Goal: Task Accomplishment & Management: Complete application form

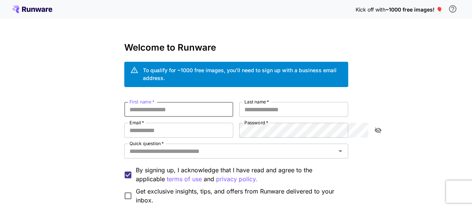
click at [185, 102] on input "First name   *" at bounding box center [178, 109] width 109 height 15
type input "*"
click at [157, 123] on input "Email   *" at bounding box center [178, 130] width 109 height 15
paste input "**********"
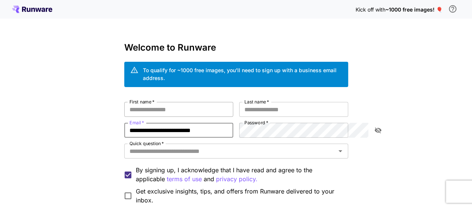
type input "**********"
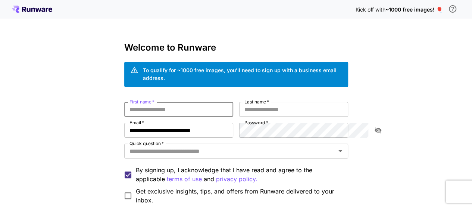
click at [152, 102] on input "First name   *" at bounding box center [178, 109] width 109 height 15
type input "*****"
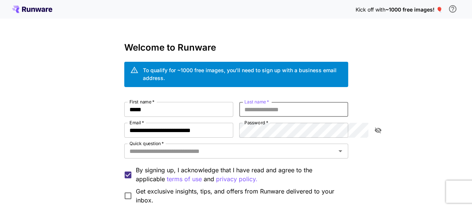
click at [271, 107] on input "Last name   *" at bounding box center [293, 109] width 109 height 15
type input "*******"
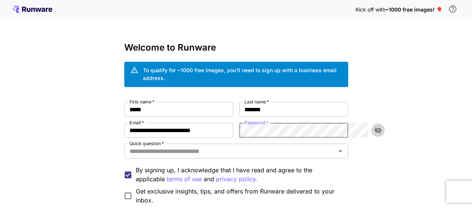
click at [377, 127] on icon "toggle password visibility" at bounding box center [377, 130] width 7 height 7
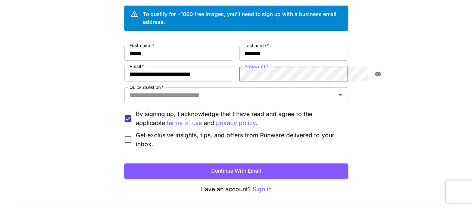
scroll to position [56, 0]
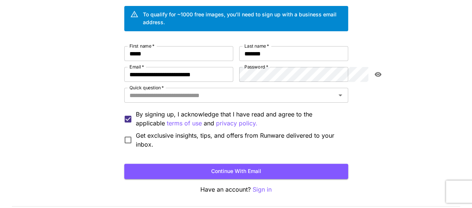
click at [304, 80] on div "**********" at bounding box center [236, 97] width 224 height 103
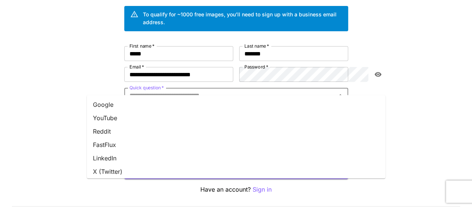
click at [271, 92] on input "Quick question   *" at bounding box center [229, 95] width 207 height 10
click at [209, 127] on li "Reddit" at bounding box center [236, 131] width 298 height 13
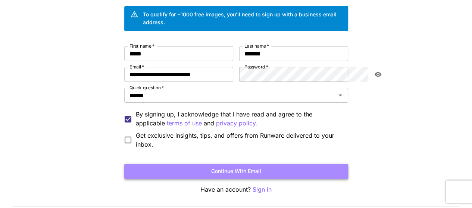
click at [238, 164] on button "Continue with email" at bounding box center [236, 171] width 224 height 15
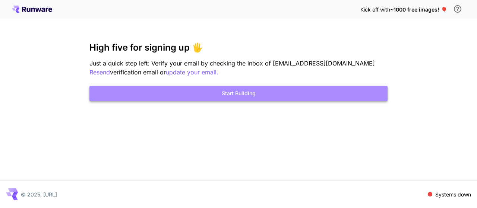
click at [243, 92] on button "Start Building" at bounding box center [238, 93] width 298 height 15
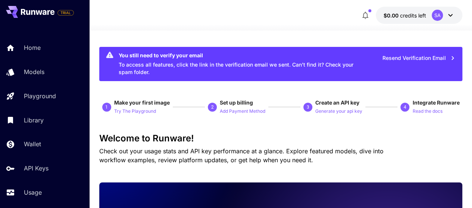
click at [452, 22] on div at bounding box center [280, 26] width 382 height 9
click at [450, 13] on icon at bounding box center [450, 15] width 9 height 9
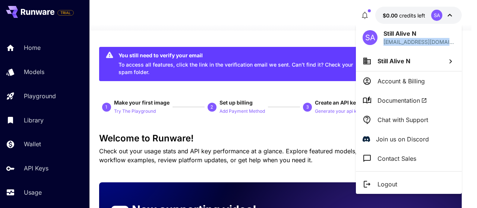
drag, startPoint x: 384, startPoint y: 43, endPoint x: 460, endPoint y: 41, distance: 75.7
click at [460, 41] on div "SA Still Alive N [EMAIL_ADDRESS][DOMAIN_NAME]" at bounding box center [409, 37] width 106 height 27
copy p "[EMAIL_ADDRESS][DOMAIN_NAME]"
click at [321, 34] on div at bounding box center [238, 104] width 477 height 208
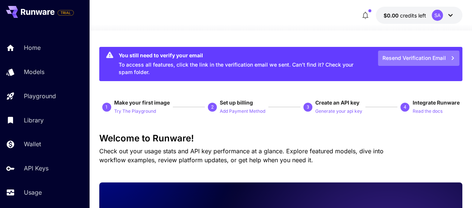
click at [427, 52] on button "Resend Verification Email" at bounding box center [418, 58] width 81 height 15
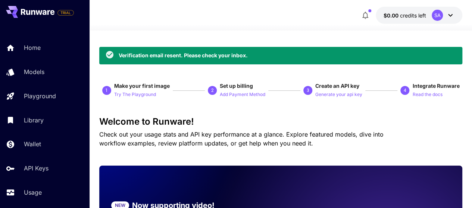
click at [448, 16] on icon at bounding box center [450, 15] width 9 height 9
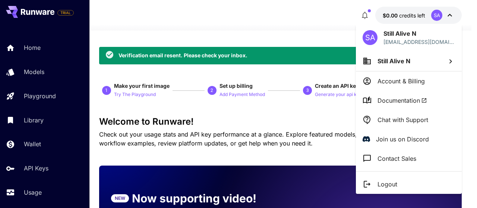
click at [308, 28] on div at bounding box center [238, 104] width 477 height 208
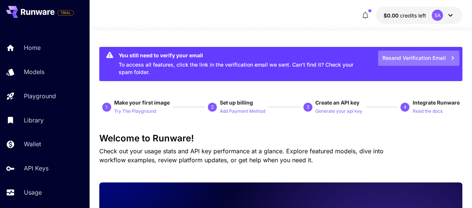
click at [409, 51] on button "Resend Verification Email" at bounding box center [418, 58] width 81 height 15
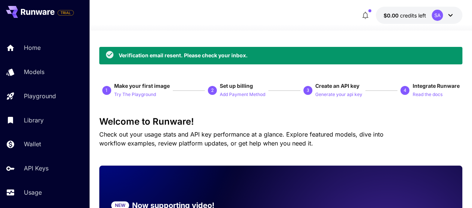
click at [456, 17] on button "$0.00 credits left SA" at bounding box center [419, 15] width 87 height 17
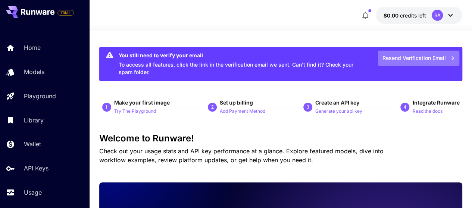
click at [422, 59] on button "Resend Verification Email" at bounding box center [418, 58] width 81 height 15
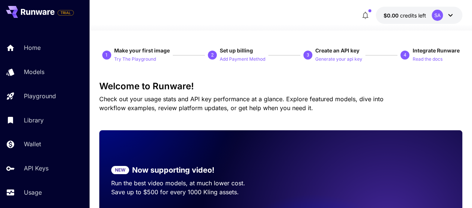
click at [450, 16] on icon at bounding box center [450, 15] width 4 height 3
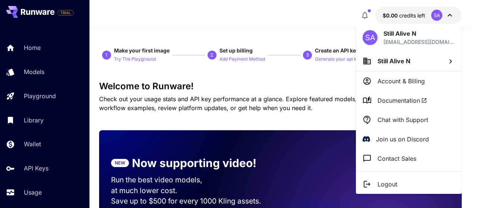
click at [339, 14] on div at bounding box center [238, 104] width 477 height 208
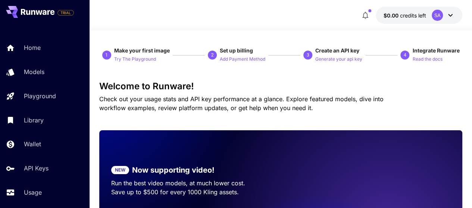
click at [453, 13] on icon at bounding box center [450, 15] width 9 height 9
